Goal: Navigation & Orientation: Find specific page/section

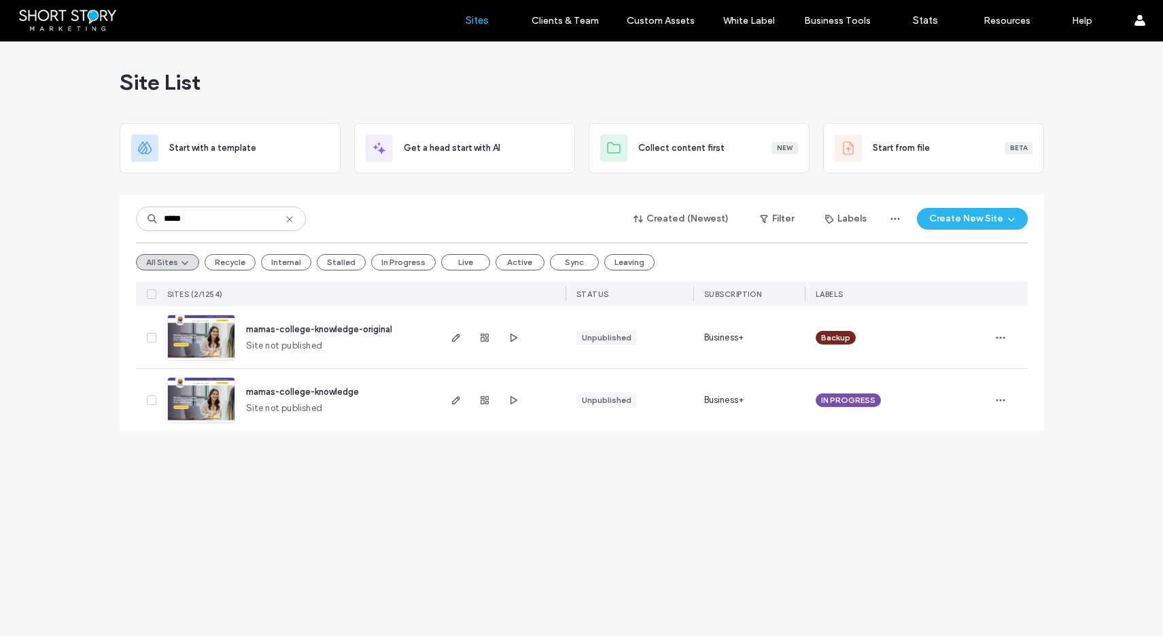
click at [338, 391] on span "mamas-college-knowledge" at bounding box center [302, 392] width 113 height 10
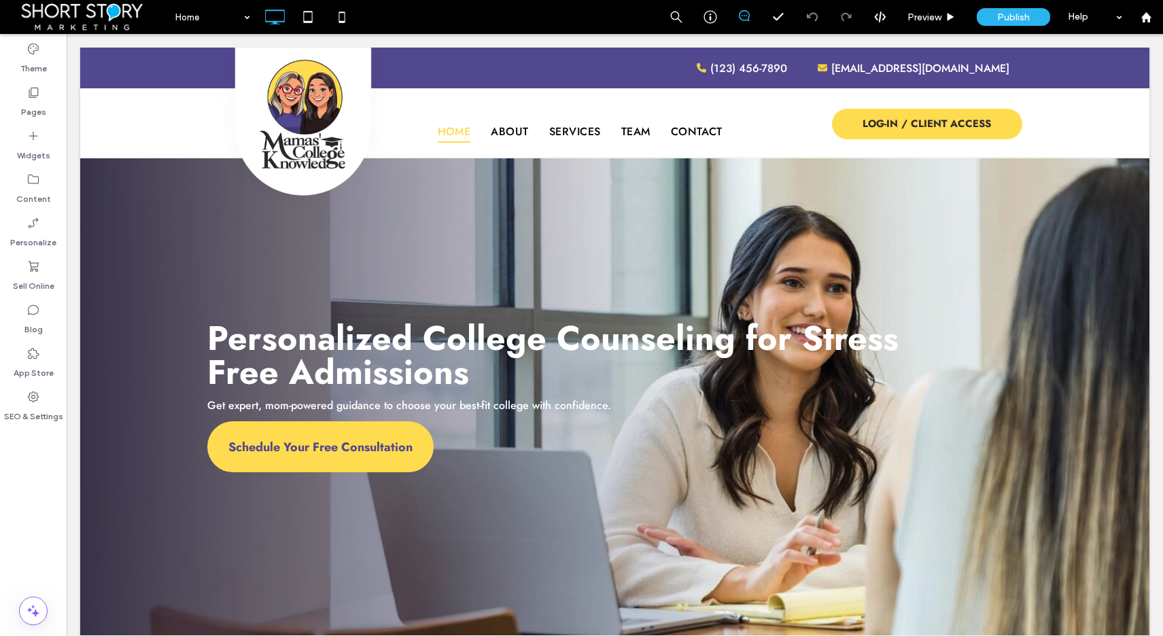
click at [747, 15] on icon at bounding box center [744, 15] width 11 height 11
click at [742, 16] on icon at bounding box center [744, 15] width 11 height 11
click at [708, 16] on icon at bounding box center [710, 17] width 14 height 14
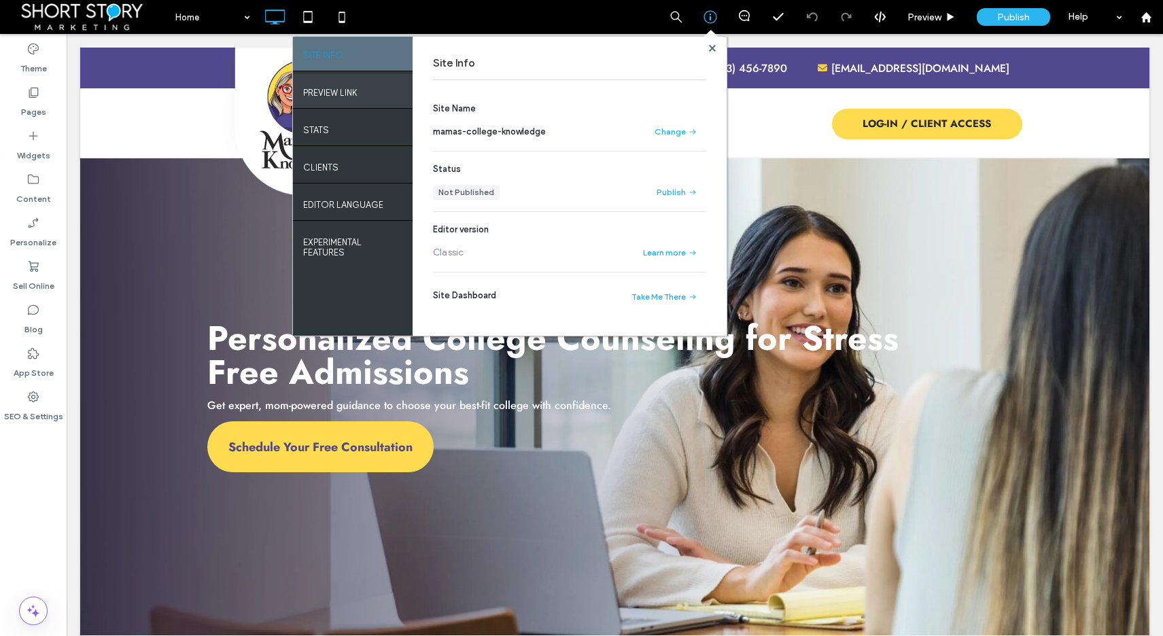
click at [338, 88] on label "PREVIEW LINK" at bounding box center [330, 89] width 54 height 17
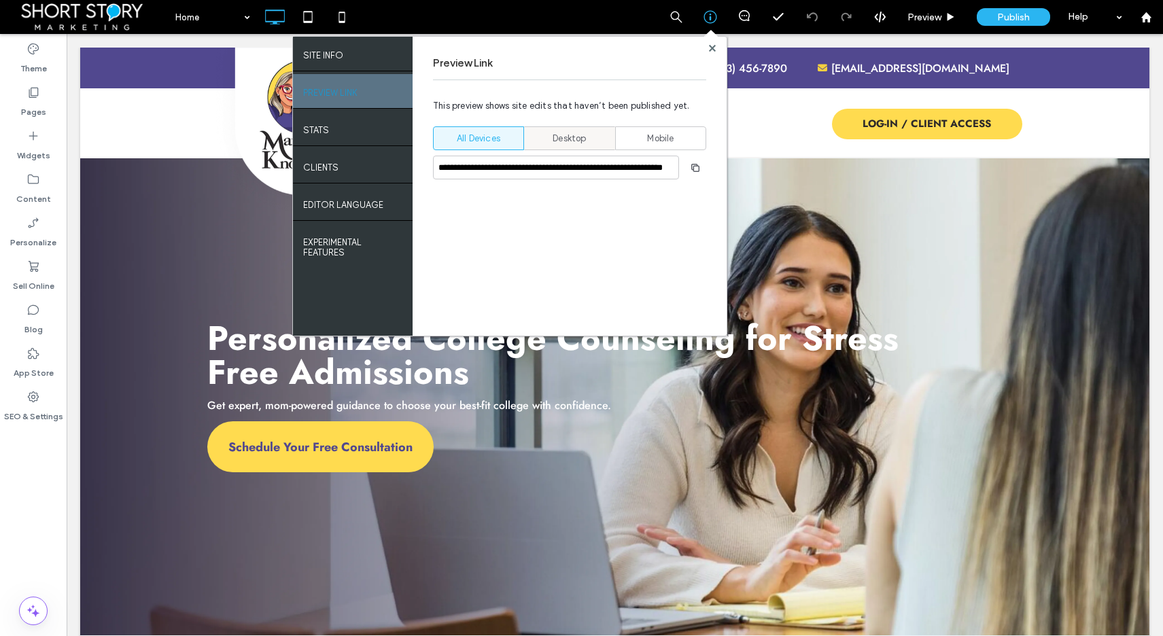
click at [565, 140] on span "Desktop" at bounding box center [568, 139] width 33 height 14
type input "**********"
click at [711, 48] on use at bounding box center [711, 47] width 7 height 7
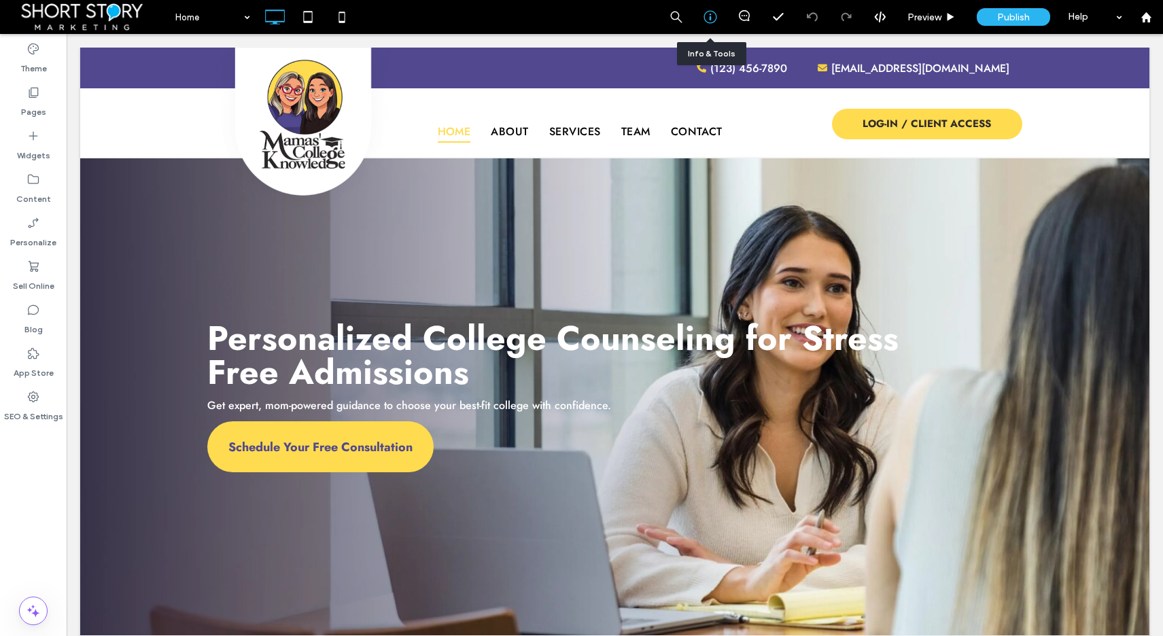
click at [710, 16] on icon at bounding box center [710, 17] width 14 height 14
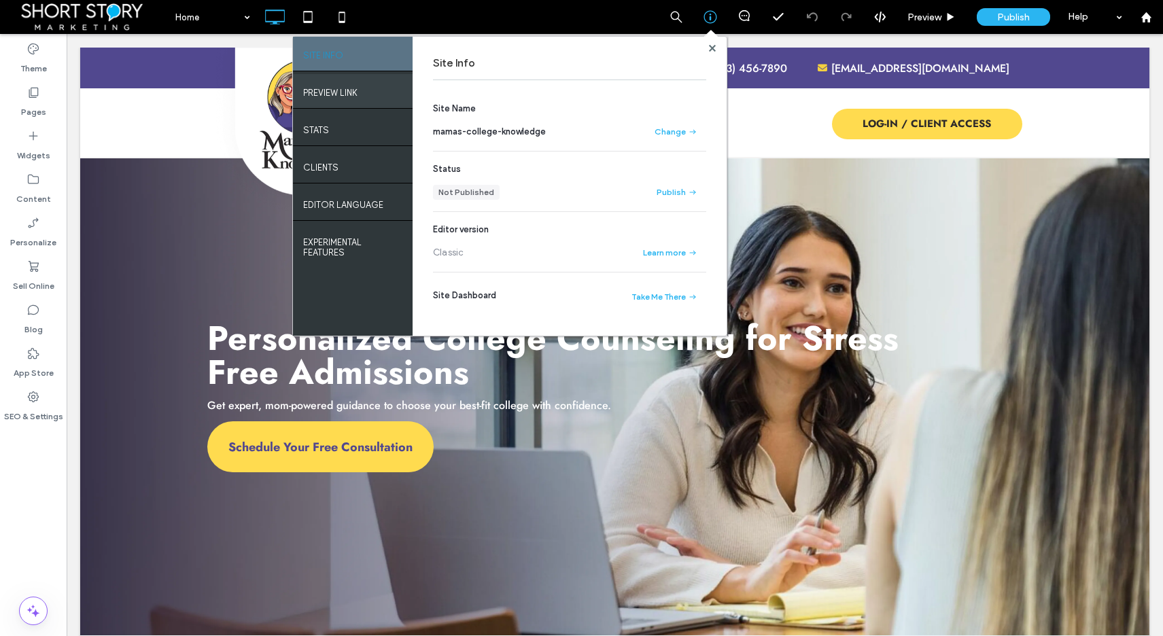
click at [342, 93] on label "PREVIEW LINK" at bounding box center [330, 89] width 54 height 17
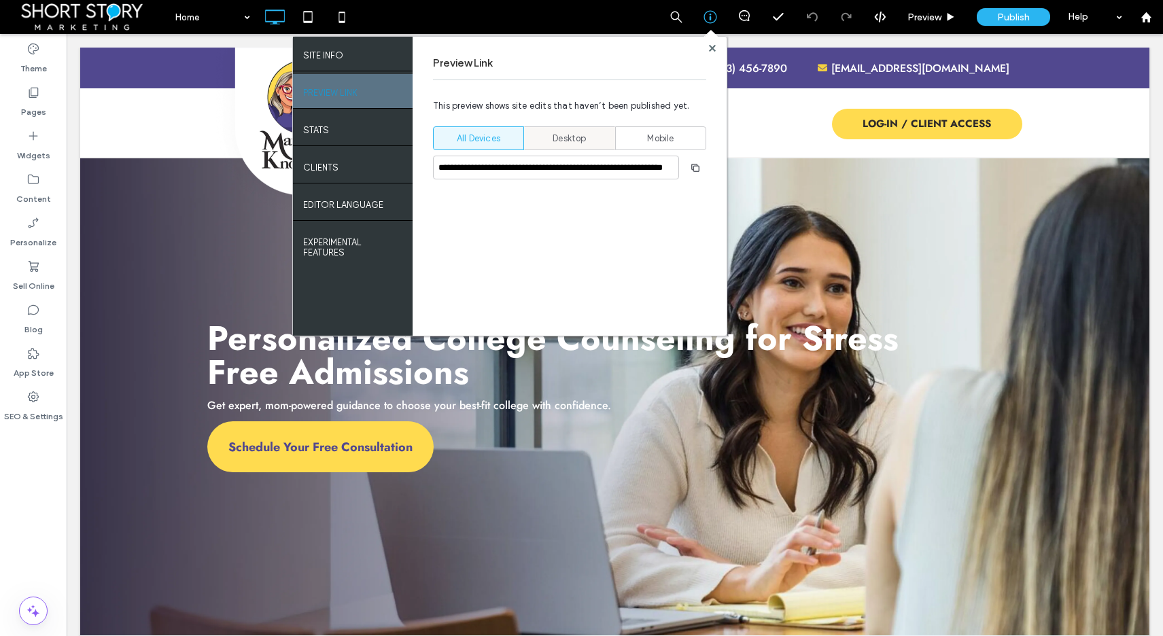
click at [560, 140] on span "Desktop" at bounding box center [568, 139] width 33 height 14
type input "**********"
click at [692, 164] on icon "button" at bounding box center [695, 167] width 11 height 11
drag, startPoint x: 714, startPoint y: 48, endPoint x: 602, endPoint y: 3, distance: 119.9
click at [714, 48] on icon at bounding box center [712, 48] width 7 height 7
